Goal: Task Accomplishment & Management: Manage account settings

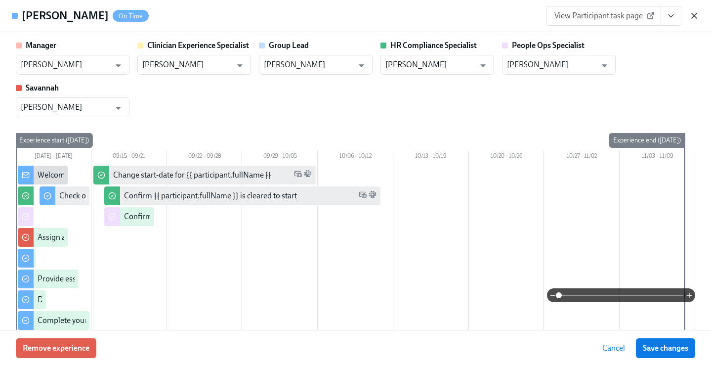
click at [695, 16] on icon "button" at bounding box center [694, 15] width 5 height 5
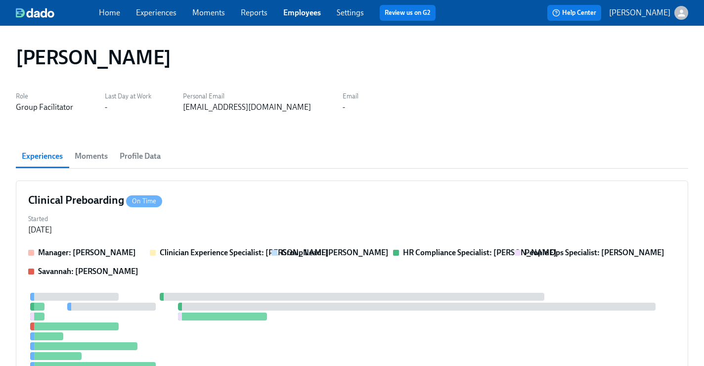
click at [309, 12] on link "Employees" at bounding box center [302, 12] width 38 height 9
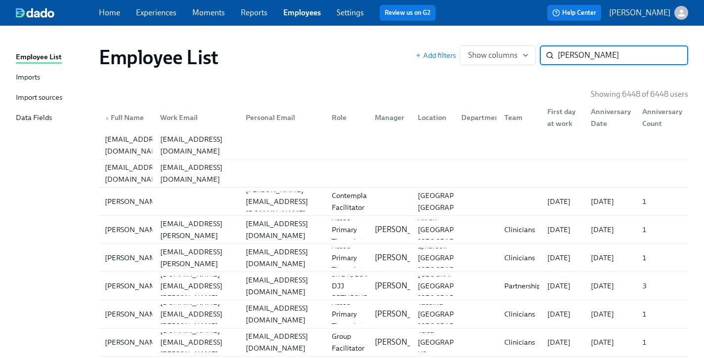
type input "[PERSON_NAME]"
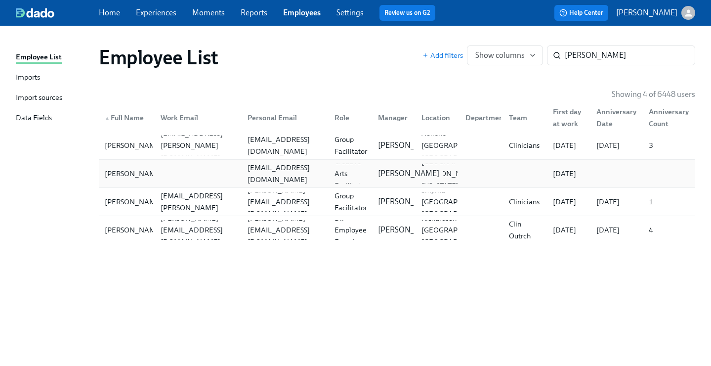
click at [389, 177] on p "[PERSON_NAME]" at bounding box center [408, 173] width 61 height 11
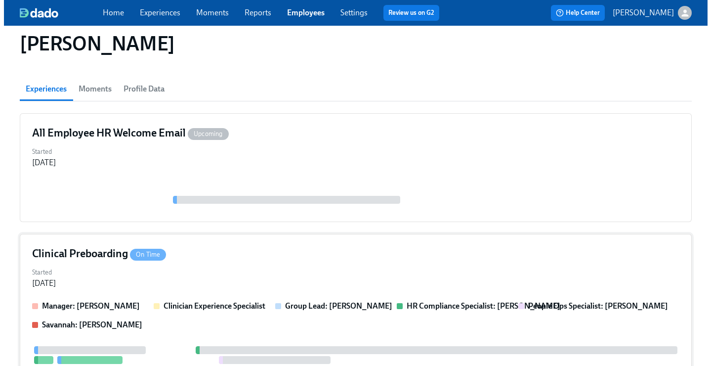
scroll to position [79, 0]
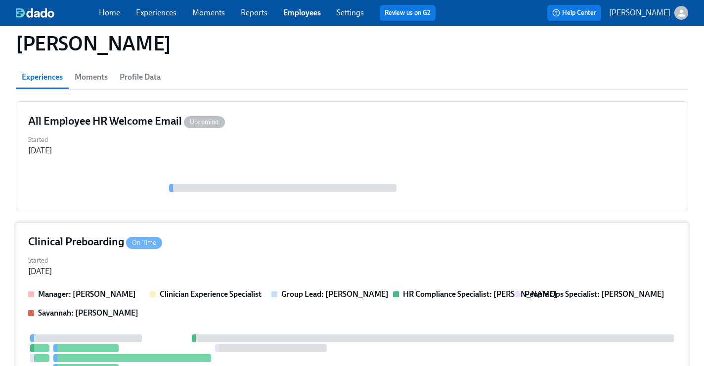
click at [388, 230] on div "Clinical Preboarding On Time Started [DATE] Manager: [PERSON_NAME] Clinician Ex…" at bounding box center [352, 365] width 672 height 286
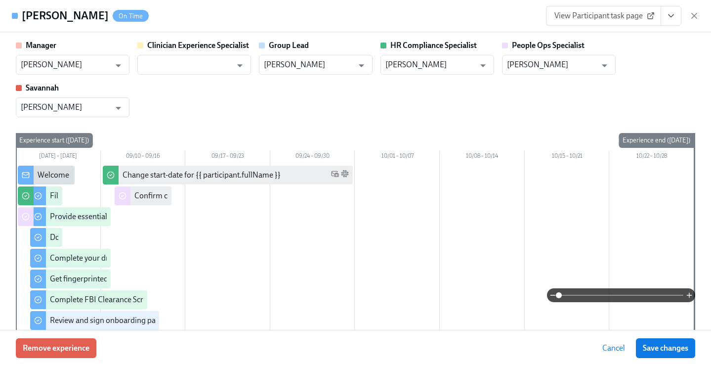
click at [673, 16] on icon "View task page" at bounding box center [671, 16] width 10 height 10
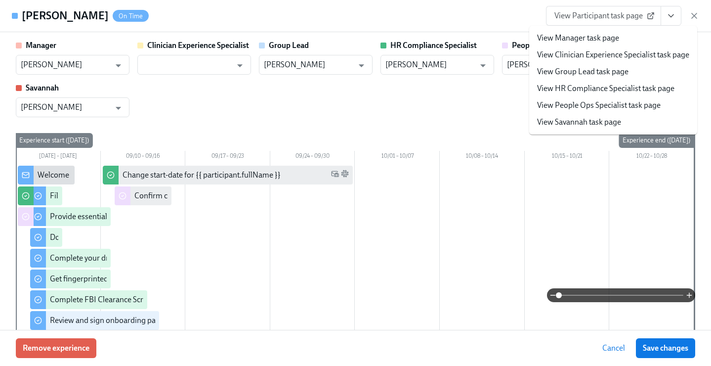
click at [611, 104] on link "View People Ops Specialist task page" at bounding box center [599, 105] width 124 height 11
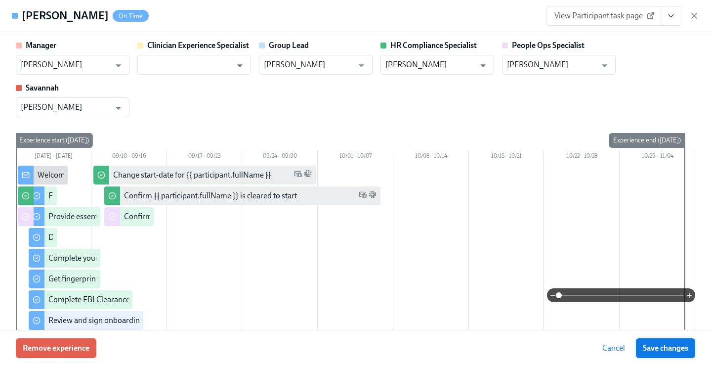
click at [670, 342] on button "Save changes" at bounding box center [665, 348] width 59 height 20
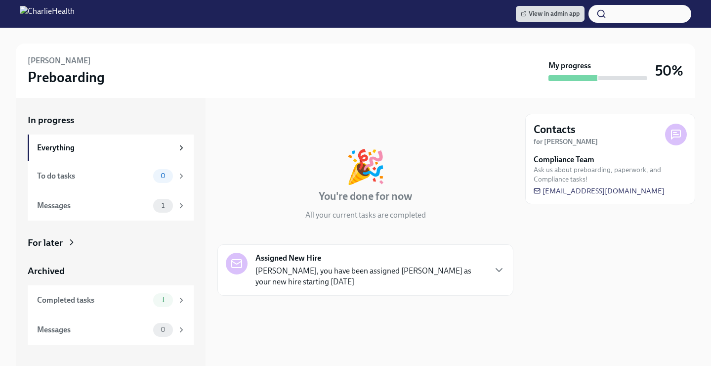
click at [103, 243] on div "For later" at bounding box center [111, 242] width 166 height 13
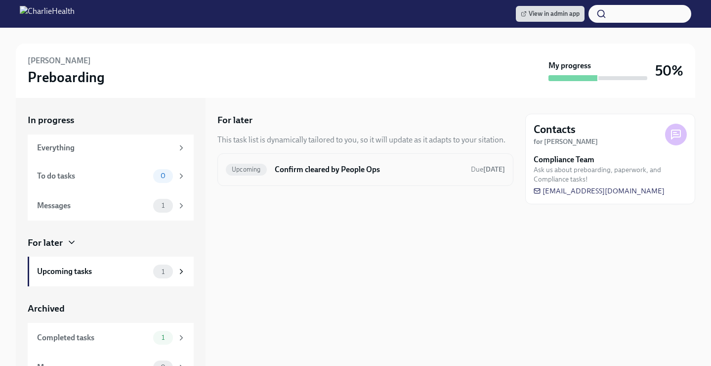
click at [296, 174] on h6 "Confirm cleared by People Ops" at bounding box center [369, 169] width 188 height 11
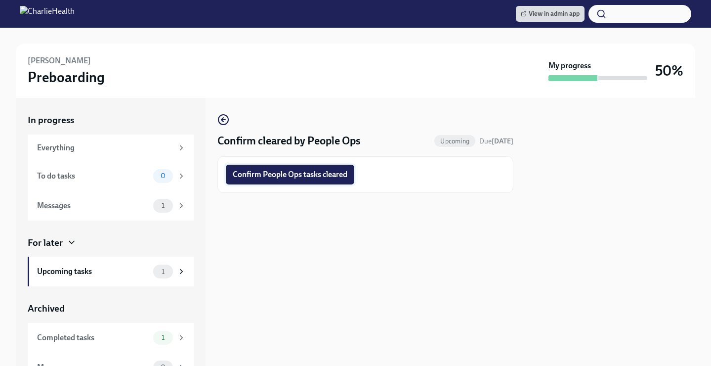
click at [346, 176] on span "Confirm People Ops tasks cleared" at bounding box center [290, 175] width 115 height 10
